Goal: Task Accomplishment & Management: Use online tool/utility

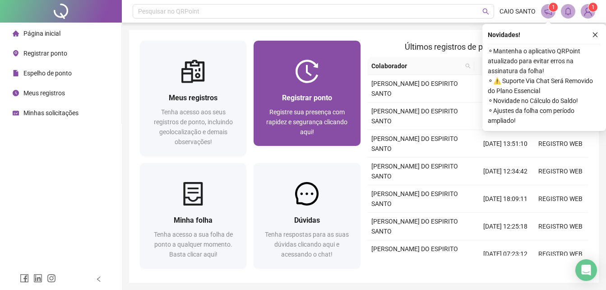
click at [324, 64] on div at bounding box center [307, 71] width 106 height 23
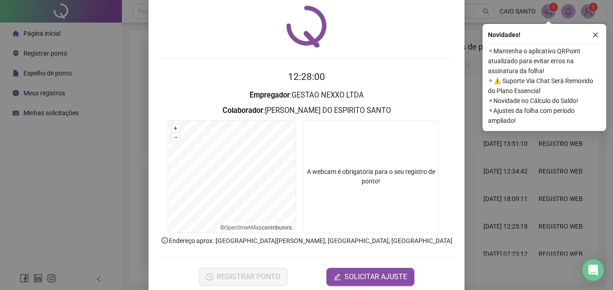
scroll to position [43, 0]
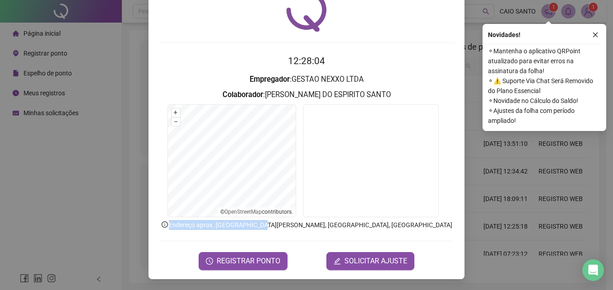
drag, startPoint x: 499, startPoint y: 213, endPoint x: 307, endPoint y: 228, distance: 192.7
click at [307, 228] on div "Registro de ponto web 12:28:04 Empregador : GESTAO NEXXO LTDA Colaborador : [PE…" at bounding box center [306, 145] width 613 height 290
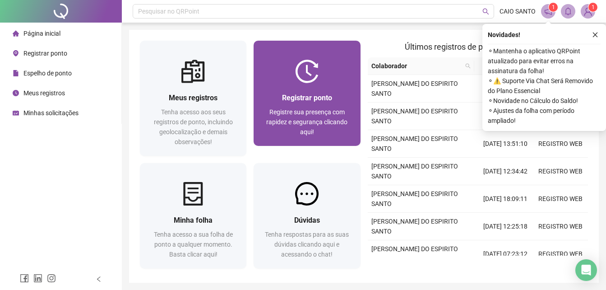
drag, startPoint x: 307, startPoint y: 228, endPoint x: 320, endPoint y: 112, distance: 116.7
click at [320, 112] on span "Registre sua presença com rapidez e segurança clicando aqui!" at bounding box center [306, 121] width 81 height 27
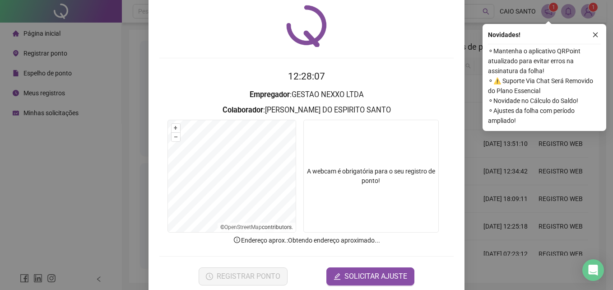
scroll to position [43, 0]
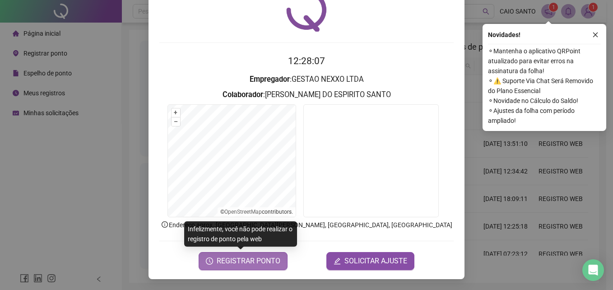
drag, startPoint x: 262, startPoint y: 260, endPoint x: 288, endPoint y: 226, distance: 43.4
click at [262, 260] on span "REGISTRAR PONTO" at bounding box center [249, 260] width 64 height 11
